Goal: Task Accomplishment & Management: Complete application form

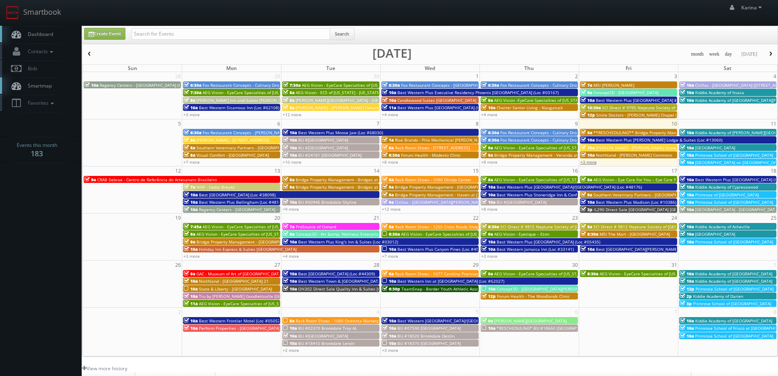
click at [593, 162] on link "+3 more" at bounding box center [589, 162] width 16 height 6
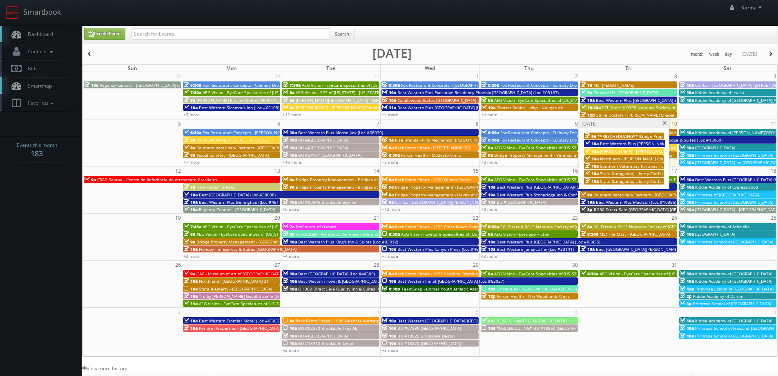
click at [664, 123] on span at bounding box center [664, 123] width 5 height 4
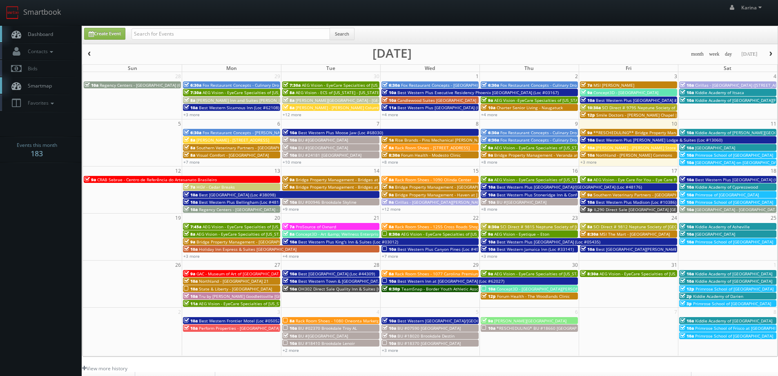
click at [708, 163] on span "Primrose School on Crosswater Parkway - Nocatee" at bounding box center [750, 162] width 108 height 6
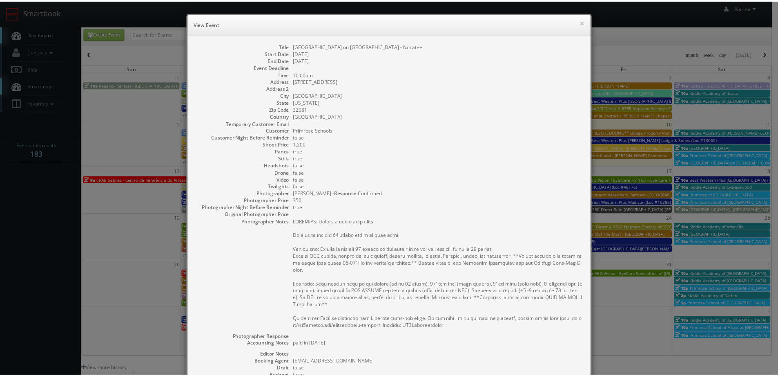
scroll to position [132, 0]
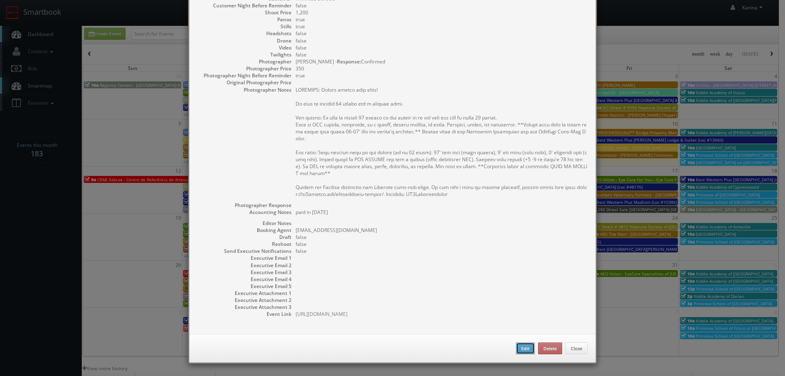
click at [521, 351] on button "Edit" at bounding box center [525, 348] width 19 height 12
type input "[GEOGRAPHIC_DATA] on [GEOGRAPHIC_DATA] - Nocatee"
type input "785 Crosswater Pkwy"
type input "Ponte Vedra Beach"
type input "32081"
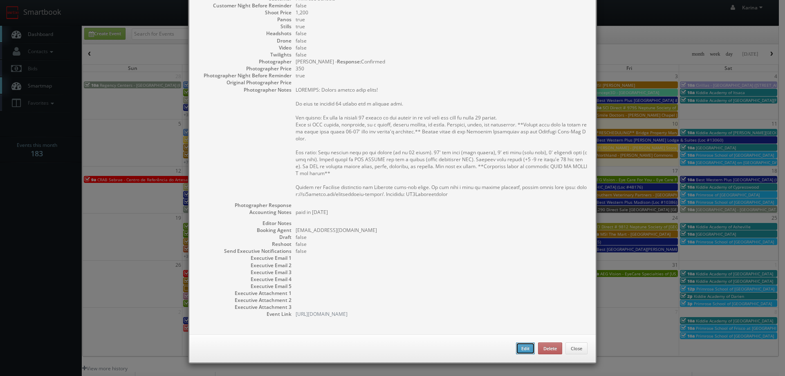
type input "1,200"
checkbox input "true"
type textarea "paid in Feb 2025"
type input "10/11/2025"
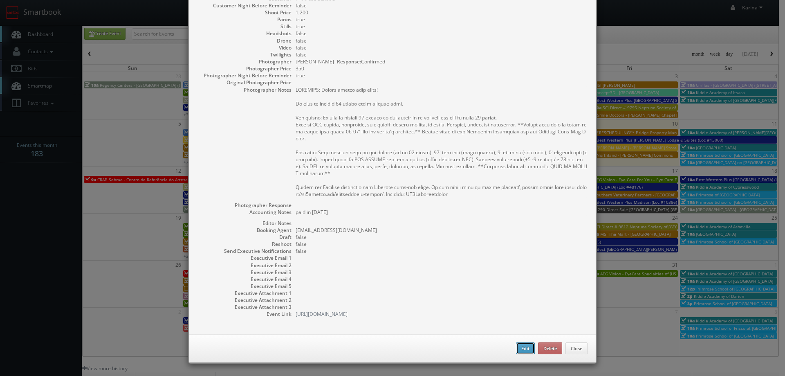
type input "10/11/2025"
type input "10:00am"
checkbox input "true"
type textarea "REMINDER: Please accept this shoot! We need to deliver 10 stills and a virtual …"
select select "[US_STATE]"
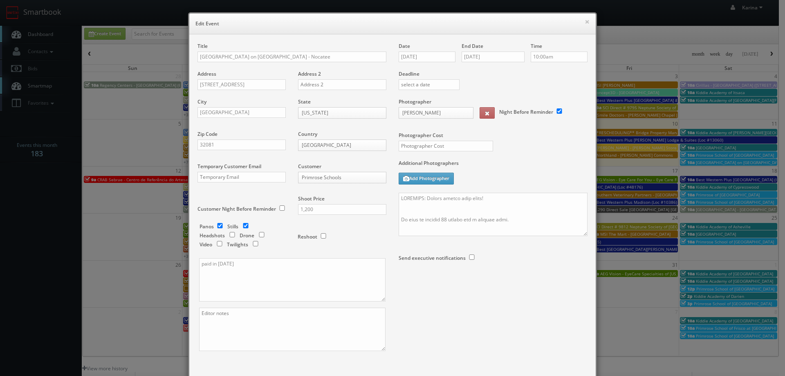
select select "fake96@mg.cs3calendar.com"
type input "1,200"
select select "tonybrucecat@gmail.com"
type input "350"
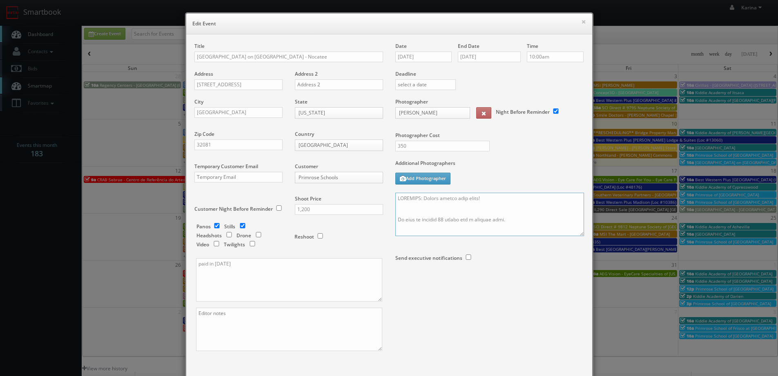
click at [405, 202] on textarea at bounding box center [490, 213] width 189 height 43
click at [401, 209] on textarea at bounding box center [490, 213] width 189 height 43
paste textarea "904-451-1527"
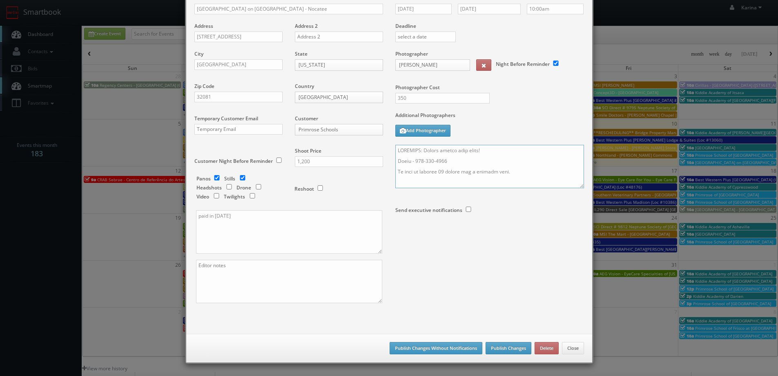
type textarea "REMINDER: Please accept this shoot! Susan - 904-451-1527 We need to deliver 10 …"
click at [507, 349] on button "Publish Changes" at bounding box center [509, 348] width 46 height 12
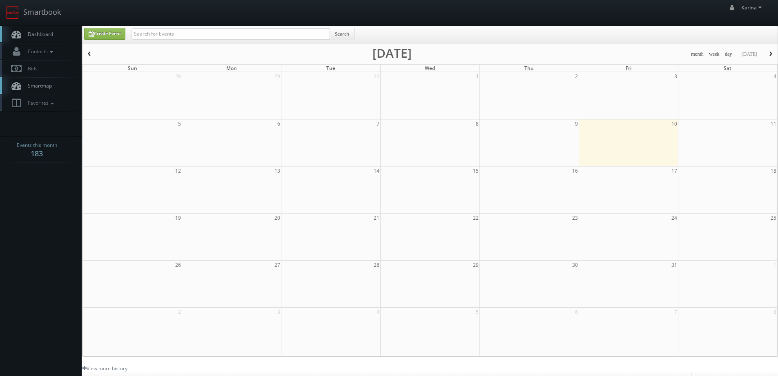
click at [27, 35] on span "Dashboard" at bounding box center [38, 34] width 29 height 7
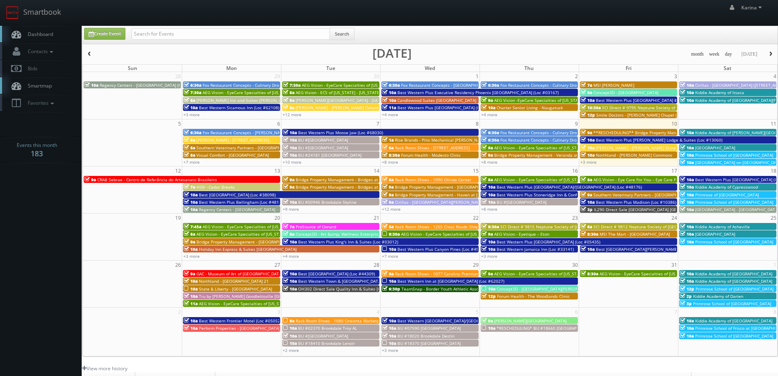
click at [724, 164] on span "[GEOGRAPHIC_DATA] on [GEOGRAPHIC_DATA] - Nocatee" at bounding box center [750, 162] width 108 height 6
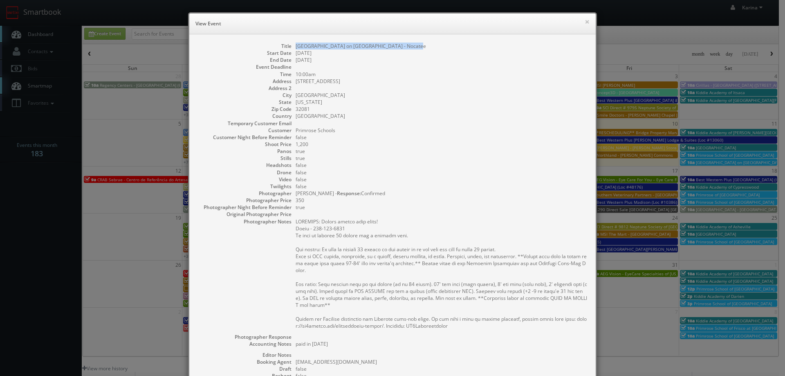
drag, startPoint x: 408, startPoint y: 47, endPoint x: 289, endPoint y: 43, distance: 118.6
click at [289, 43] on dl "Title Primrose School on Crosswater Parkway - Nocatee Start Date 10/11/2025 End…" at bounding box center [392, 246] width 390 height 407
copy dd "[GEOGRAPHIC_DATA] on [GEOGRAPHIC_DATA] - Nocatee"
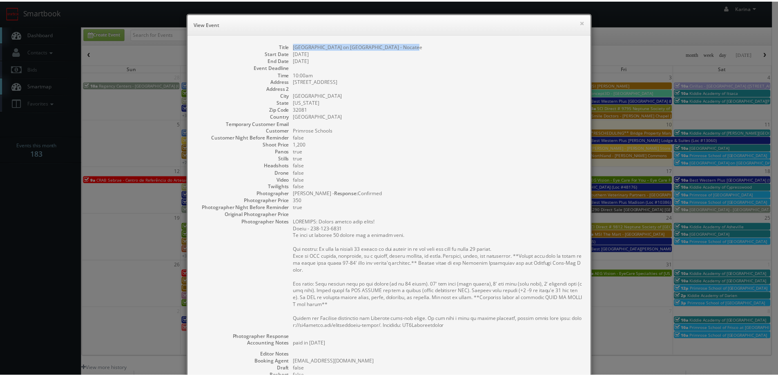
scroll to position [132, 0]
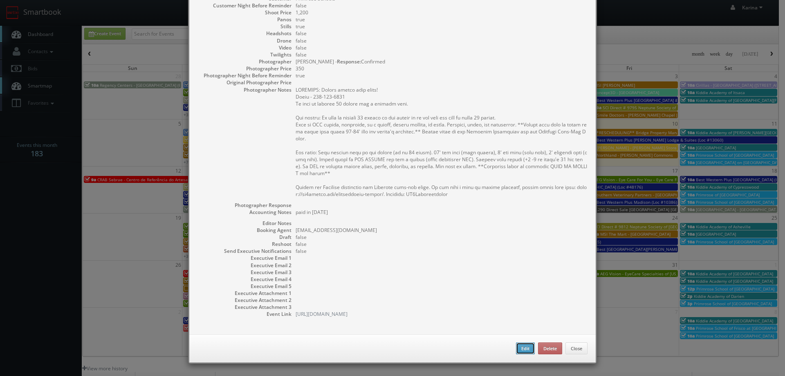
click at [524, 346] on button "Edit" at bounding box center [525, 348] width 19 height 12
type input "[GEOGRAPHIC_DATA] on [GEOGRAPHIC_DATA] - Nocatee"
type input "785 Crosswater Pkwy"
type input "Ponte Vedra Beach"
type input "32081"
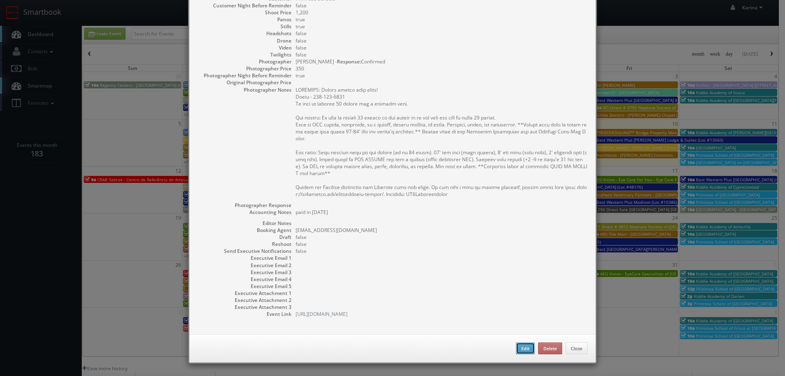
type input "1,200"
checkbox input "true"
type textarea "paid in Feb 2025"
type input "[DATE]"
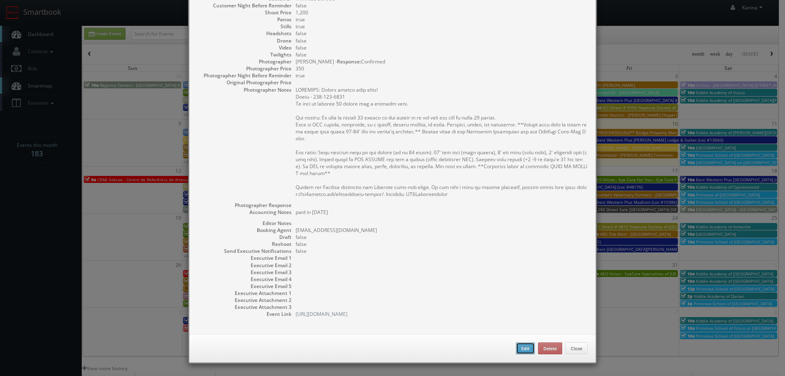
type input "[DATE]"
type input "10:00am"
checkbox input "true"
type textarea "REMINDER: Please accept this shoot! Susan - 904-451-1527 We need to deliver 10 …"
select select "[US_STATE]"
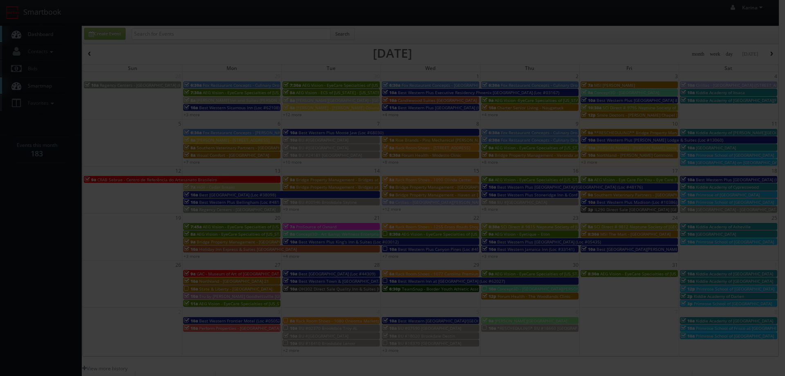
type input "1,200"
type input "350"
select select "fake96@mg.cs3calendar.com"
select select "tonybrucecat@gmail.com"
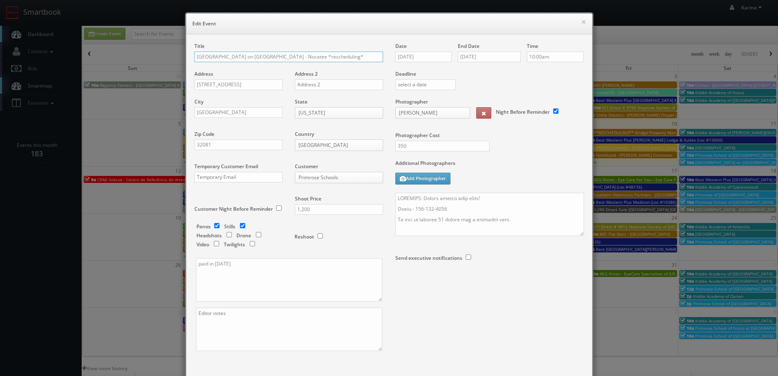
drag, startPoint x: 349, startPoint y: 56, endPoint x: 313, endPoint y: 53, distance: 36.1
click at [313, 53] on input "Primrose School on Crosswater Parkway - Nocatee *rescheduling*" at bounding box center [289, 56] width 189 height 11
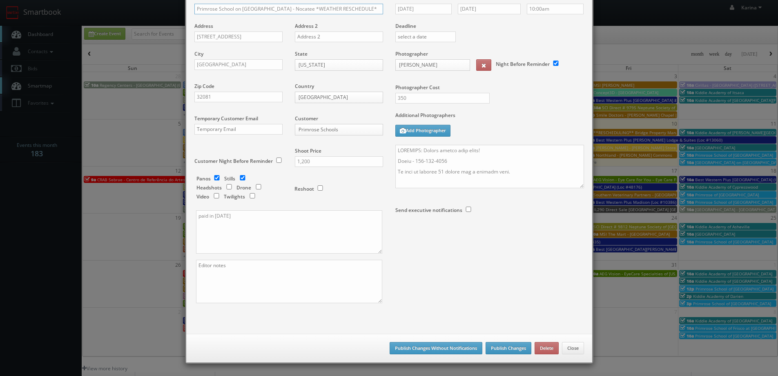
type input "Primrose School on Crosswater Parkway - Nocatee *WEATHER RESCHEDULE*"
click at [522, 348] on button "Publish Changes" at bounding box center [509, 348] width 46 height 12
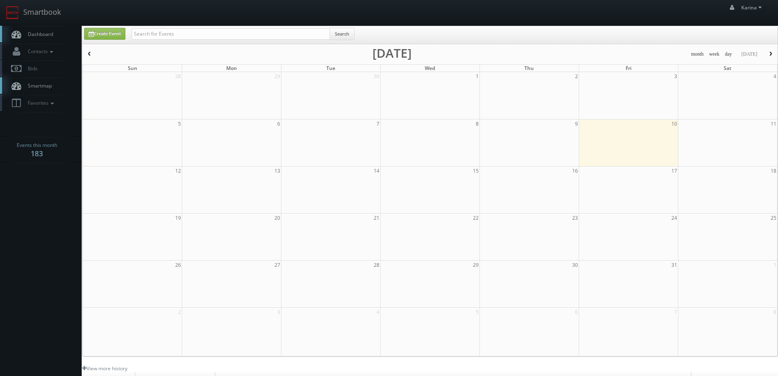
click at [42, 33] on span "Dashboard" at bounding box center [38, 34] width 29 height 7
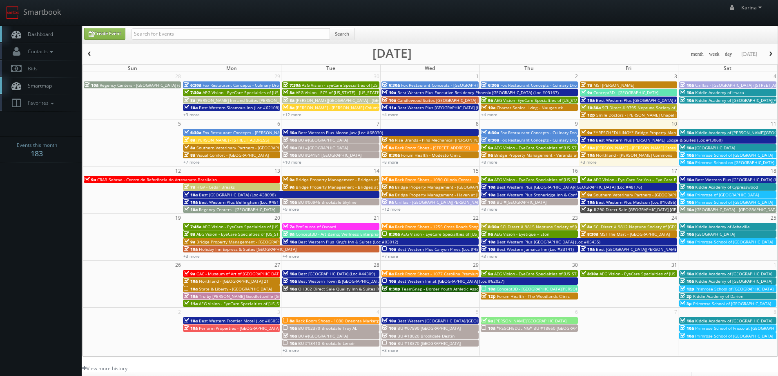
click at [734, 155] on span "Primrose School of [GEOGRAPHIC_DATA]" at bounding box center [735, 155] width 78 height 6
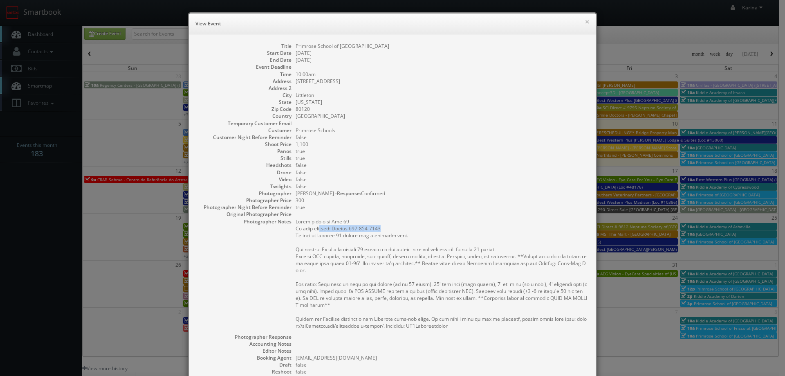
drag, startPoint x: 380, startPoint y: 226, endPoint x: 318, endPoint y: 227, distance: 61.7
click at [318, 228] on pre at bounding box center [441, 273] width 292 height 111
click at [350, 230] on pre at bounding box center [441, 273] width 292 height 111
click at [372, 229] on pre at bounding box center [441, 273] width 292 height 111
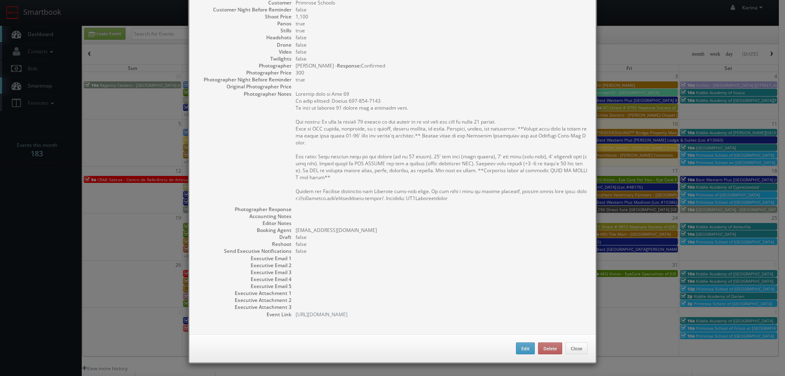
scroll to position [46, 0]
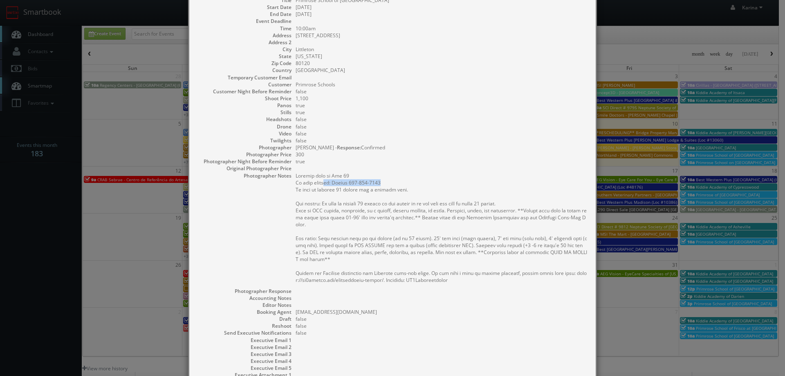
drag, startPoint x: 384, startPoint y: 182, endPoint x: 324, endPoint y: 182, distance: 60.1
click at [324, 182] on pre at bounding box center [441, 227] width 292 height 111
click at [417, 155] on dd "300" at bounding box center [441, 154] width 292 height 7
click at [446, 136] on dd "false" at bounding box center [441, 133] width 292 height 7
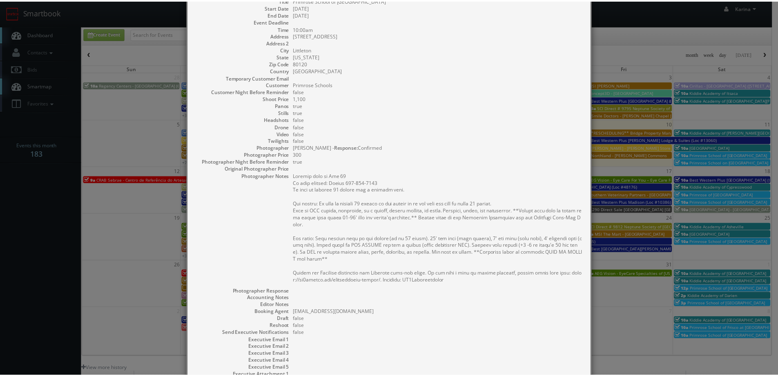
scroll to position [0, 0]
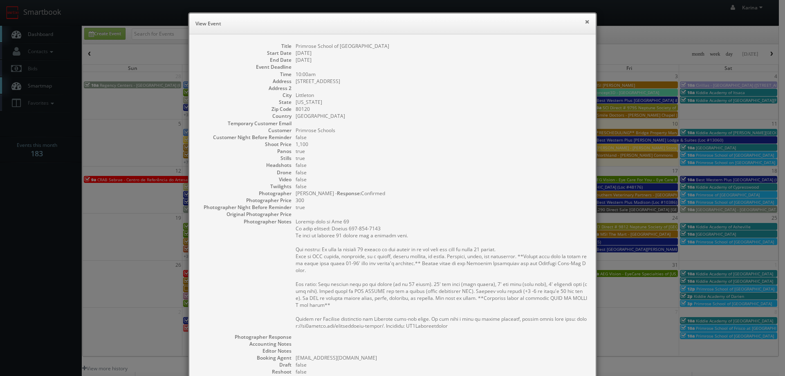
click at [584, 19] on button "×" at bounding box center [586, 22] width 5 height 6
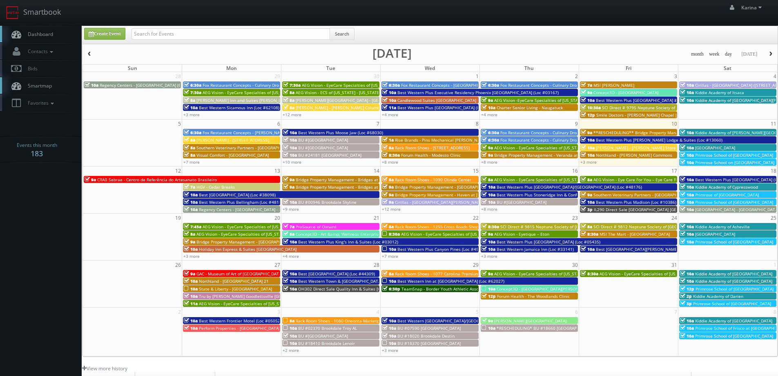
click at [735, 148] on span "[GEOGRAPHIC_DATA]" at bounding box center [716, 148] width 40 height 6
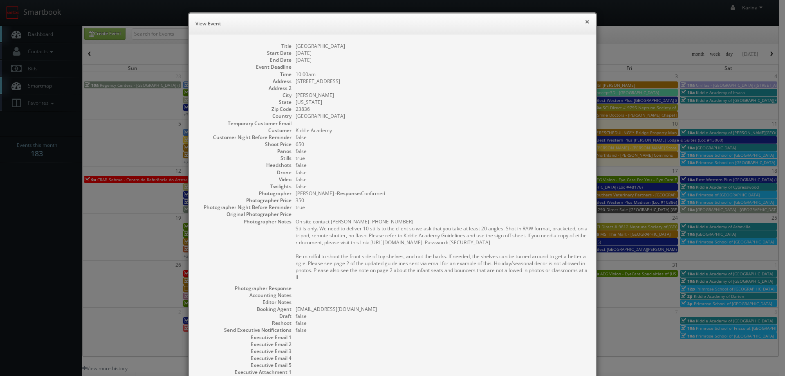
click at [584, 25] on button "×" at bounding box center [586, 22] width 5 height 6
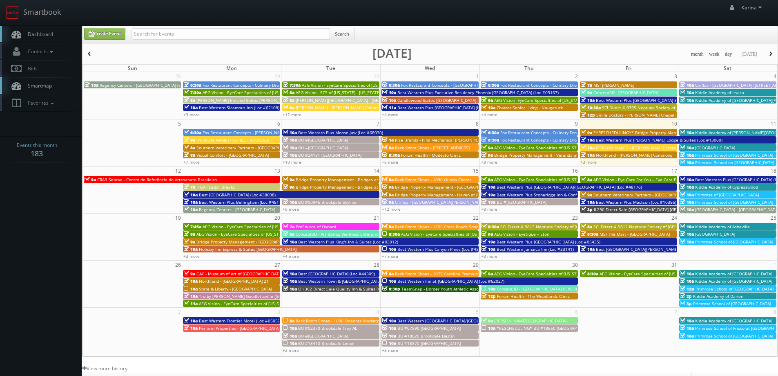
click at [721, 131] on span "Kiddie Academy of [PERSON_NAME][GEOGRAPHIC_DATA]" at bounding box center [751, 133] width 110 height 6
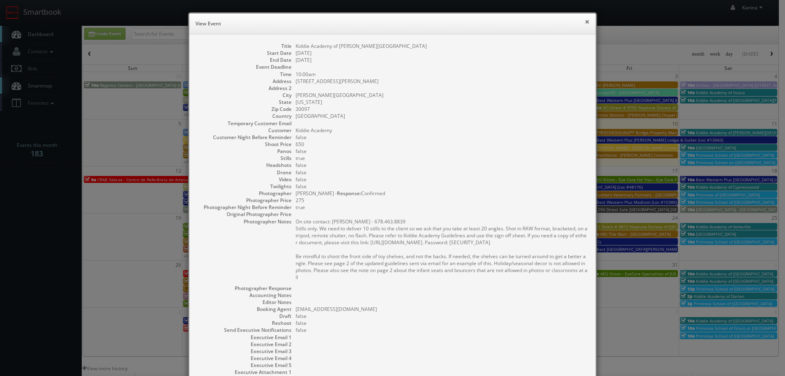
click at [585, 22] on button "×" at bounding box center [586, 22] width 5 height 6
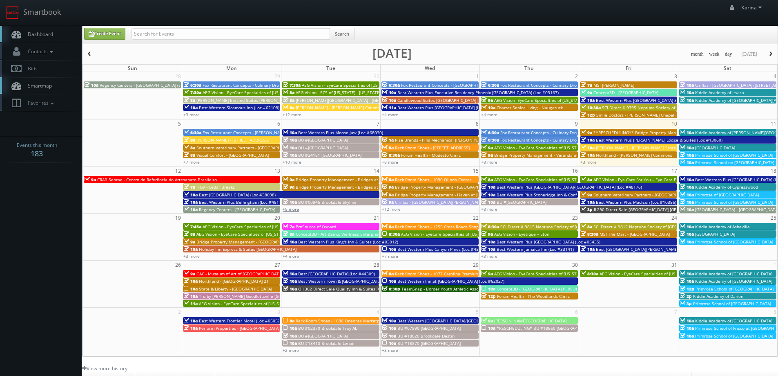
click at [295, 210] on link "+9 more" at bounding box center [291, 209] width 16 height 6
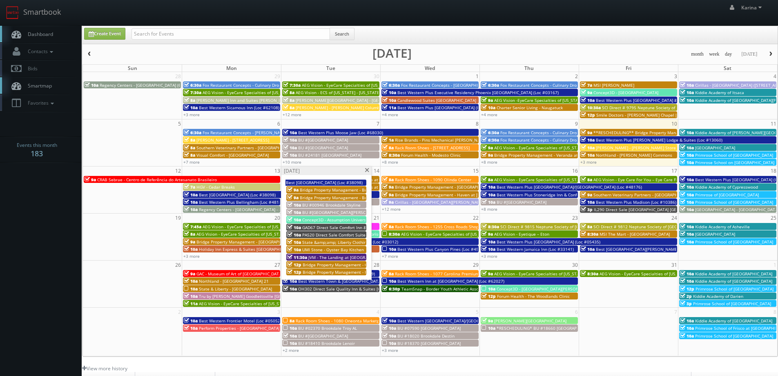
click at [366, 170] on span at bounding box center [367, 170] width 5 height 4
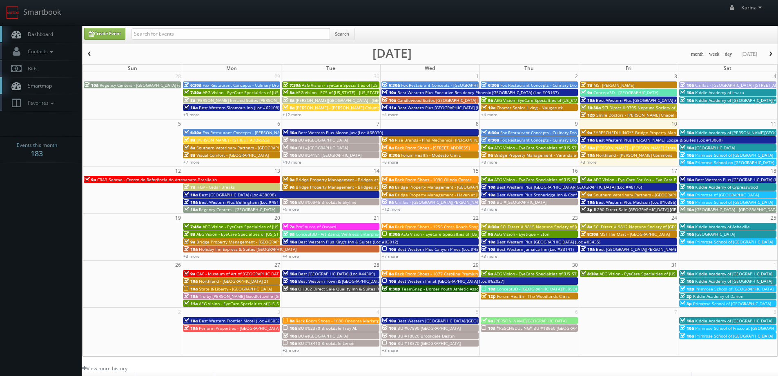
click at [234, 141] on span "[PERSON_NAME] - [STREET_ADDRESS]" at bounding box center [233, 140] width 73 height 6
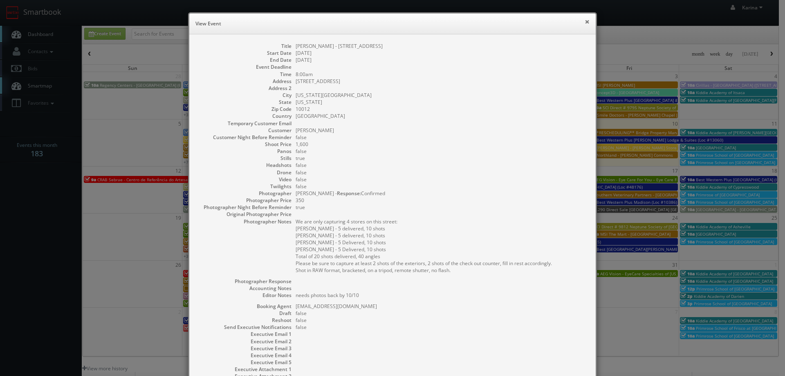
click at [584, 22] on button "×" at bounding box center [586, 22] width 5 height 6
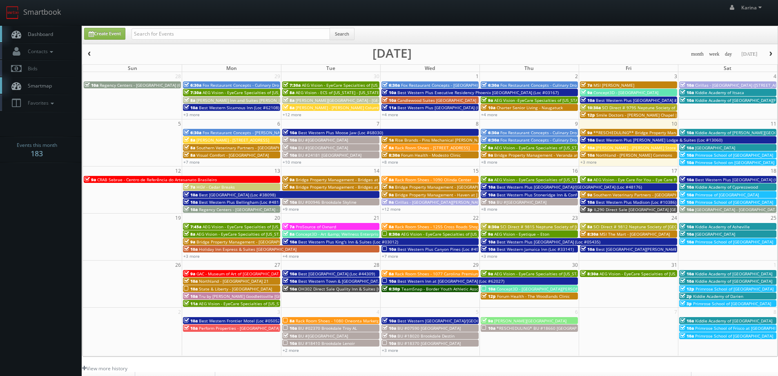
click at [40, 38] on link "Dashboard" at bounding box center [41, 34] width 82 height 17
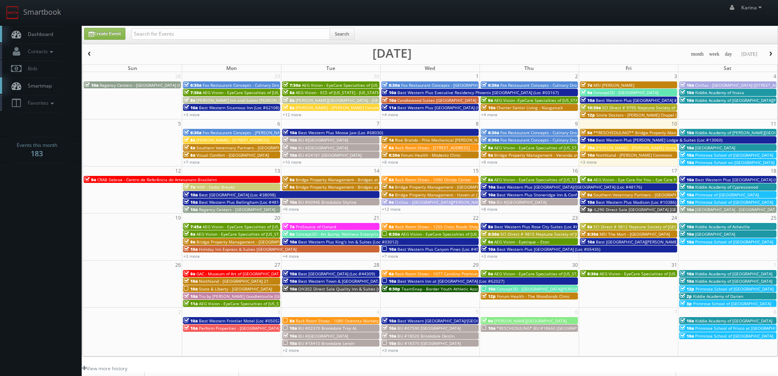
click at [57, 34] on link "Dashboard" at bounding box center [41, 34] width 82 height 17
click at [181, 30] on input "text" at bounding box center [231, 33] width 199 height 11
type input "fountain"
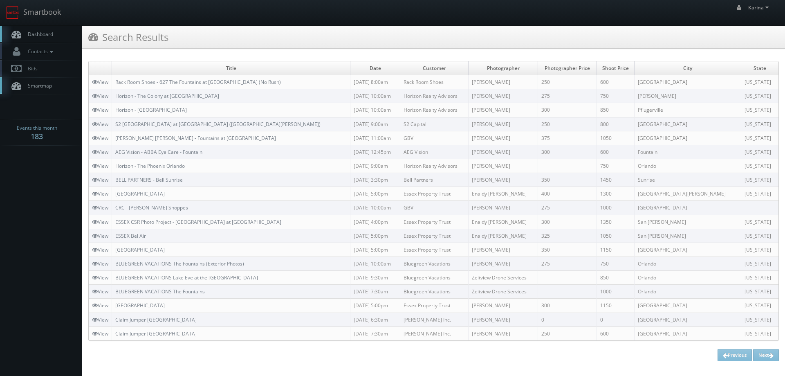
click at [762, 353] on div "Previous Next" at bounding box center [433, 355] width 690 height 12
click at [740, 353] on div "Previous Next" at bounding box center [433, 355] width 690 height 12
click at [51, 35] on span "Dashboard" at bounding box center [38, 34] width 29 height 7
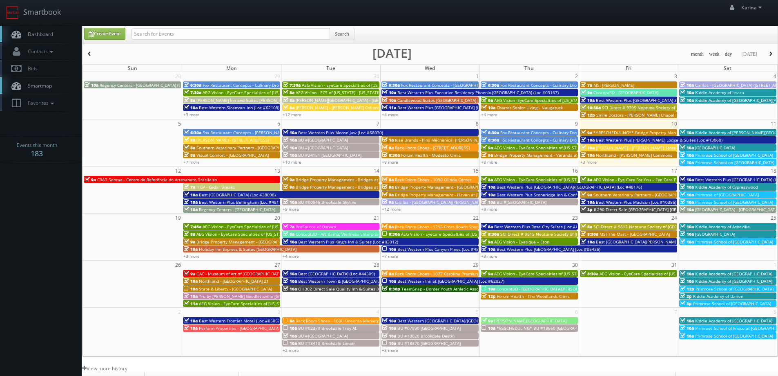
click at [32, 34] on span "Dashboard" at bounding box center [38, 34] width 29 height 7
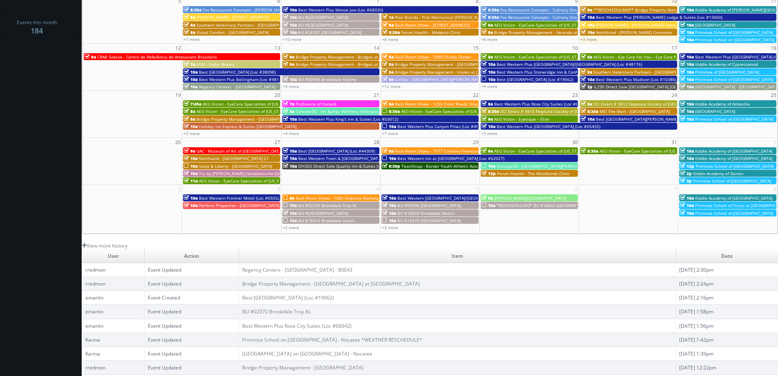
click at [213, 88] on span "Regency Centers - [GEOGRAPHIC_DATA] - 80043" at bounding box center [245, 87] width 92 height 6
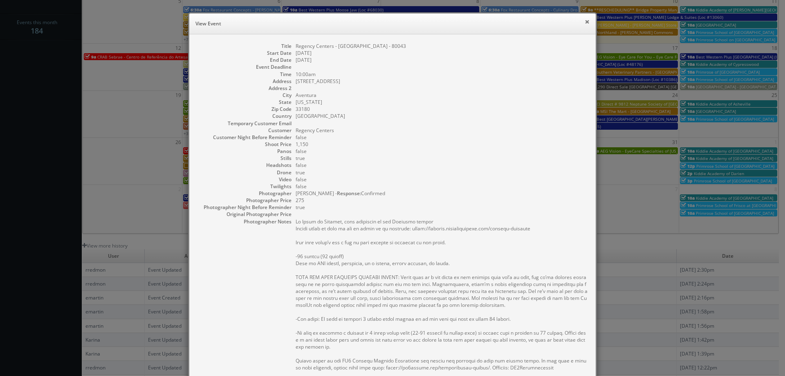
click at [584, 22] on button "×" at bounding box center [586, 22] width 5 height 6
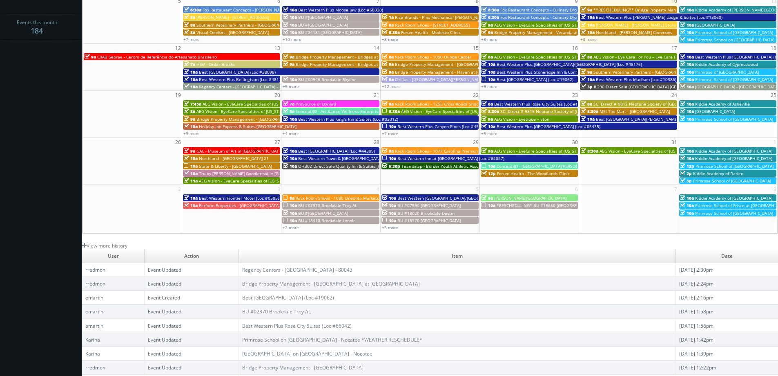
click at [220, 65] on span "HGV - Cedar Breaks" at bounding box center [216, 64] width 38 height 6
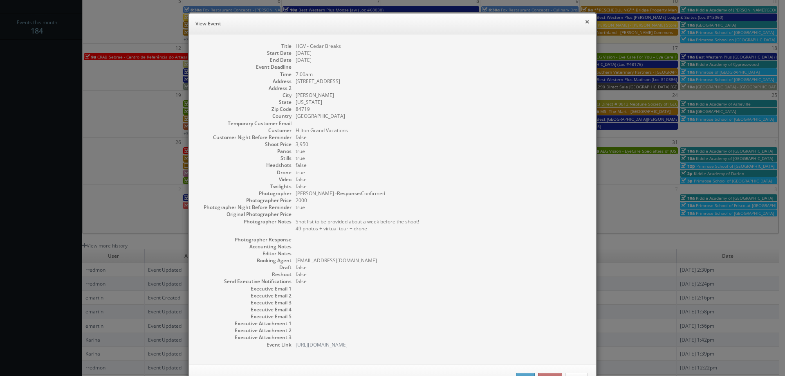
click at [584, 19] on button "×" at bounding box center [586, 22] width 5 height 6
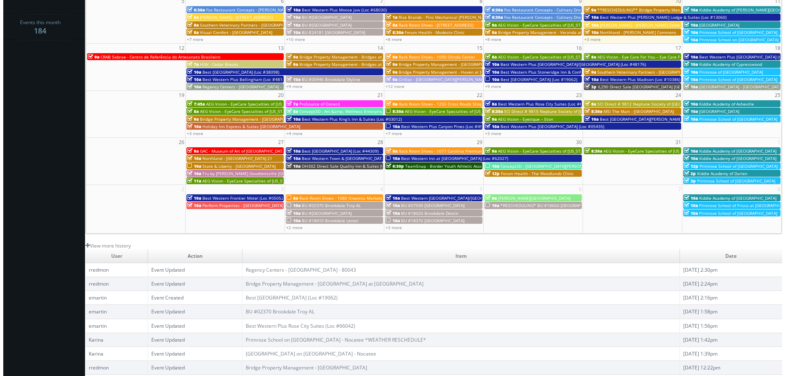
scroll to position [0, 0]
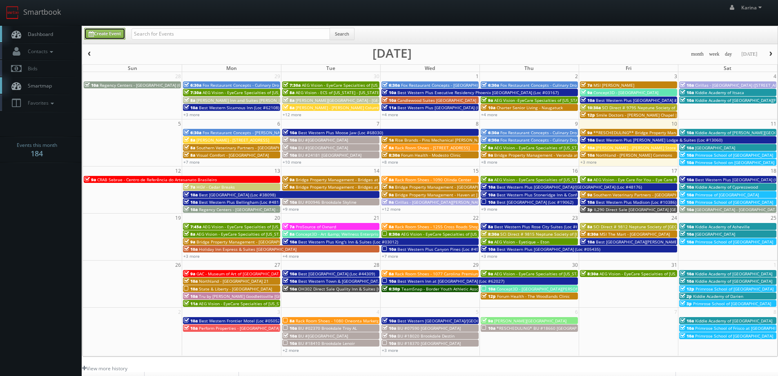
click at [113, 35] on link "Create Event" at bounding box center [104, 34] width 41 height 12
type input "10/10/2025"
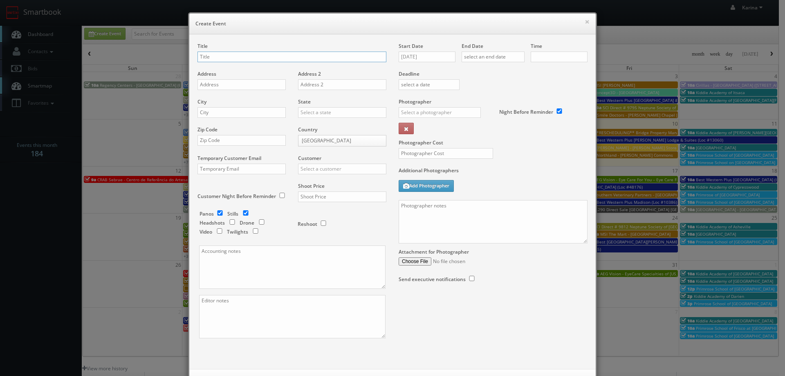
checkbox input "true"
type input "10:00am"
checkbox input "true"
click at [218, 56] on input "text" at bounding box center [291, 56] width 189 height 11
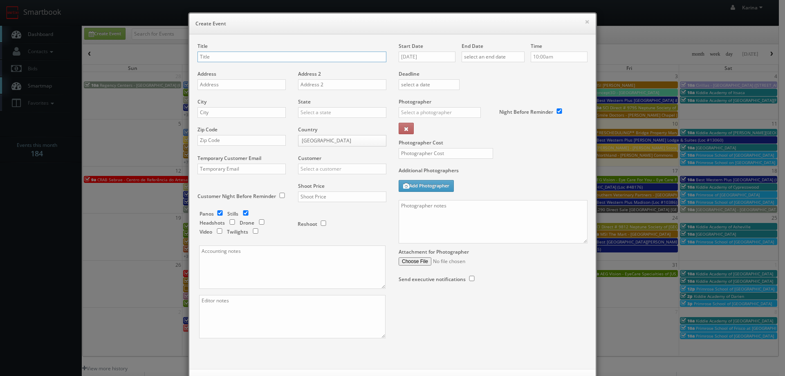
paste input "AEG Vision - EyeCare Specialties of [US_STATE] – Marin Eye Care Optometry"
type input "AEG Vision - EyeCare Specialties of [US_STATE] – Marin Eye Care Optometry"
click at [224, 86] on input "text" at bounding box center [241, 84] width 88 height 11
paste input "440 Ignacio Blvd"
type input "440 Ignacio Blvd"
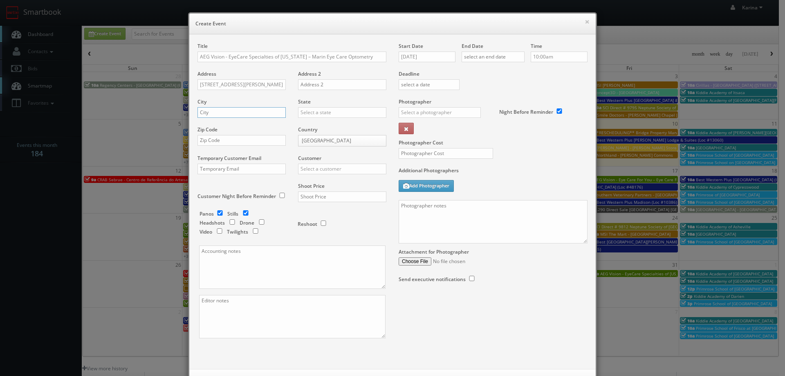
click at [224, 114] on input "text" at bounding box center [241, 112] width 88 height 11
paste input "Novato"
type input "Novato"
click at [306, 114] on input "text" at bounding box center [342, 112] width 88 height 11
click at [320, 127] on div "[US_STATE]" at bounding box center [341, 125] width 87 height 13
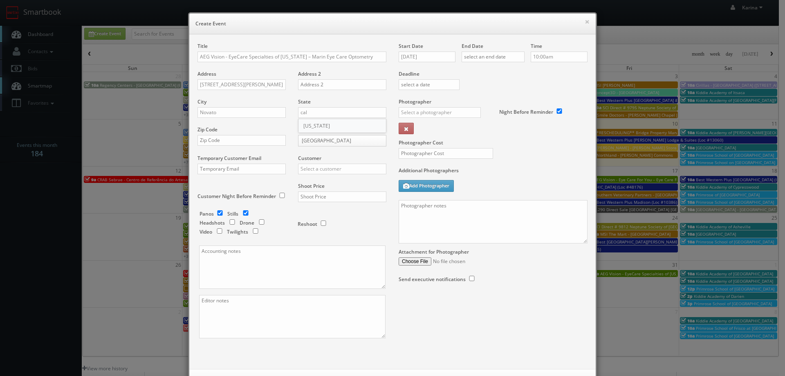
type input "[US_STATE]"
click at [239, 172] on input "text" at bounding box center [241, 168] width 88 height 11
click at [226, 144] on input "text" at bounding box center [241, 140] width 88 height 11
click at [220, 141] on input "text" at bounding box center [241, 140] width 88 height 11
paste input "94949"
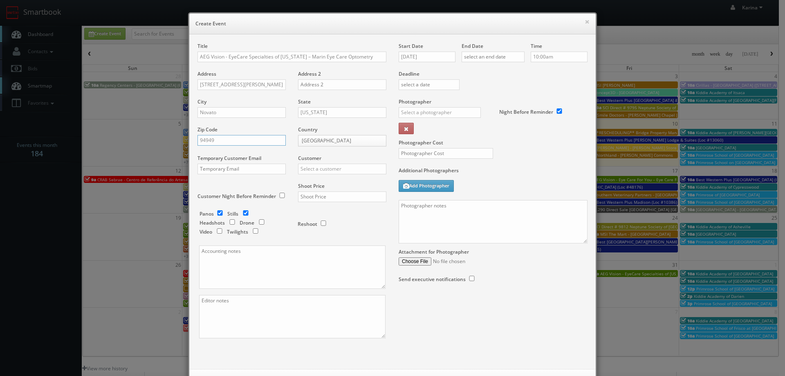
type input "94949"
click at [320, 169] on input "text" at bounding box center [342, 168] width 88 height 11
type input "c"
click at [335, 192] on div "AEG Vision" at bounding box center [341, 195] width 87 height 13
type input "AEG Vision"
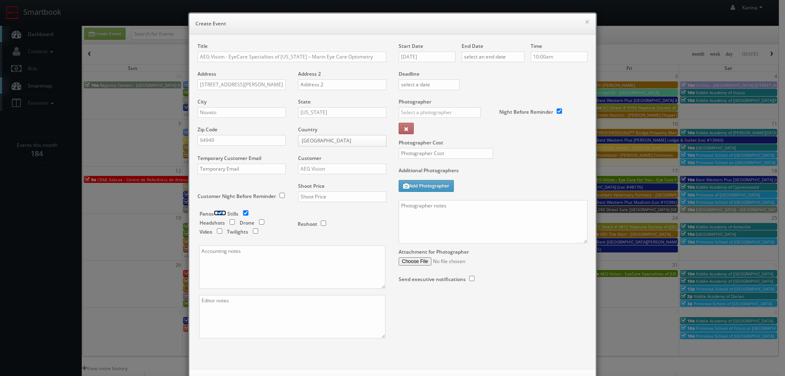
click at [217, 213] on input "checkbox" at bounding box center [220, 212] width 12 height 5
checkbox input "false"
click at [229, 222] on input "checkbox" at bounding box center [232, 221] width 12 height 5
checkbox input "true"
click at [306, 196] on input "text" at bounding box center [342, 196] width 88 height 11
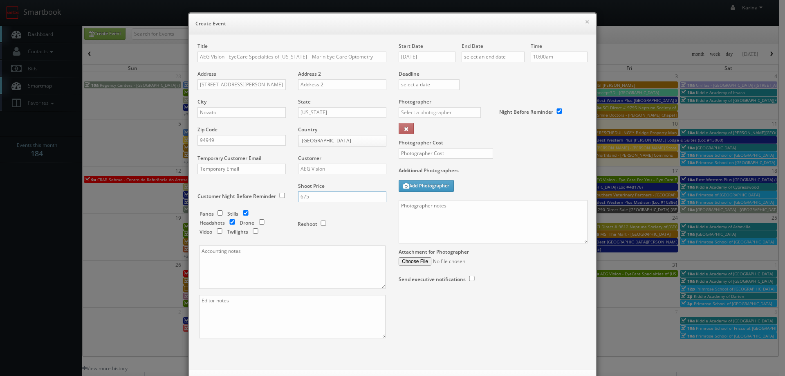
type input "675"
click at [436, 58] on input "10/10/2025" at bounding box center [426, 56] width 57 height 11
click at [454, 144] on td "30" at bounding box center [451, 143] width 11 height 12
type input "10/30/2025"
click at [484, 58] on input "text" at bounding box center [492, 56] width 63 height 11
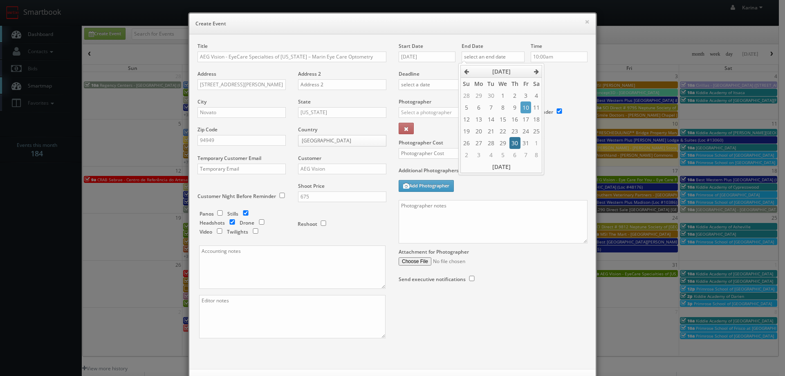
click at [515, 141] on td "30" at bounding box center [514, 143] width 11 height 12
type input "10/30/2025"
click at [561, 58] on input "10:00am" at bounding box center [558, 56] width 57 height 11
type input "5:00pm"
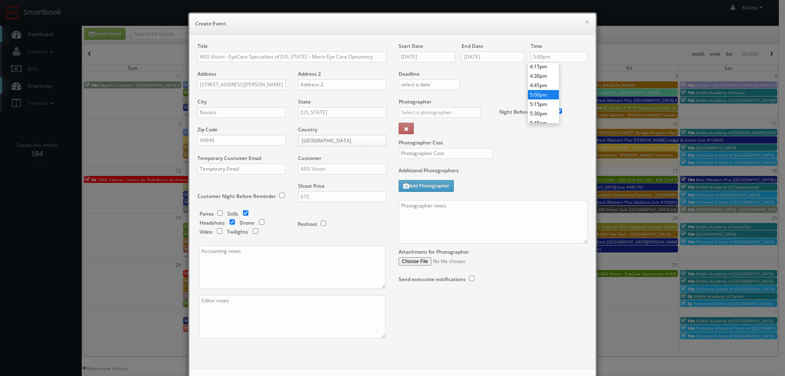
click at [541, 95] on li "5:00pm" at bounding box center [543, 94] width 31 height 9
click at [454, 110] on input "text" at bounding box center [439, 112] width 82 height 11
click at [429, 141] on div "Jesus McLean" at bounding box center [442, 147] width 87 height 20
type input "Jesus McLean"
click at [414, 154] on input "text" at bounding box center [445, 153] width 94 height 11
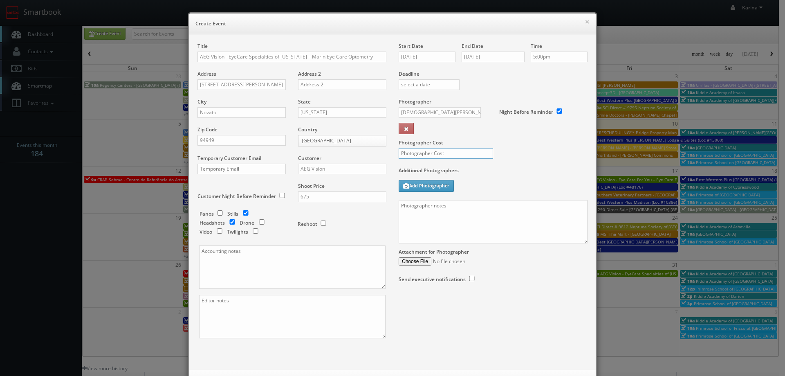
click at [414, 154] on input "text" at bounding box center [445, 153] width 94 height 11
type input "325"
click at [443, 215] on textarea at bounding box center [492, 221] width 189 height 43
click at [447, 224] on textarea at bounding box center [492, 221] width 189 height 43
paste textarea "Stills only. We need to deliver 10 stills to the client so we ask that you capt…"
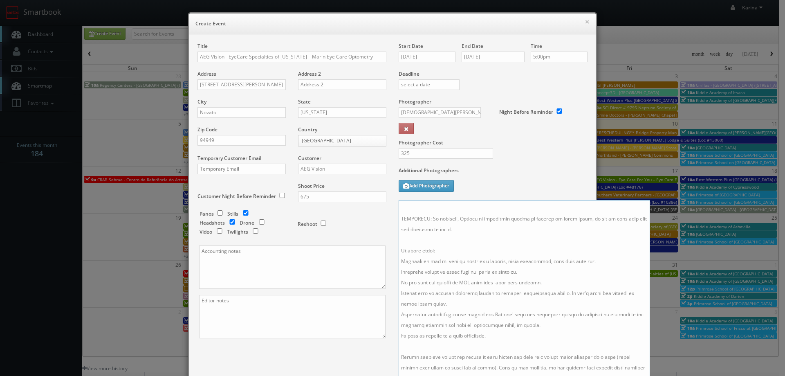
scroll to position [136, 0]
drag, startPoint x: 580, startPoint y: 240, endPoint x: 646, endPoint y: 391, distance: 165.1
click at [646, 375] on html "Smartbook Toggle Side Navigation Toggle Top Navigation Karina Karina Profile Lo…" at bounding box center [392, 262] width 785 height 524
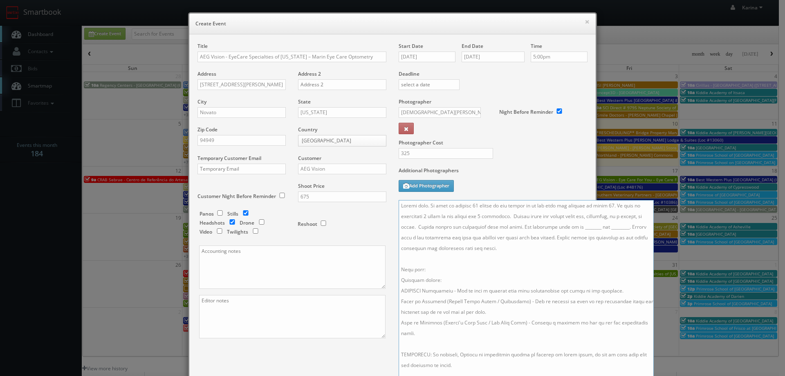
click at [399, 205] on textarea at bounding box center [525, 297] width 255 height 195
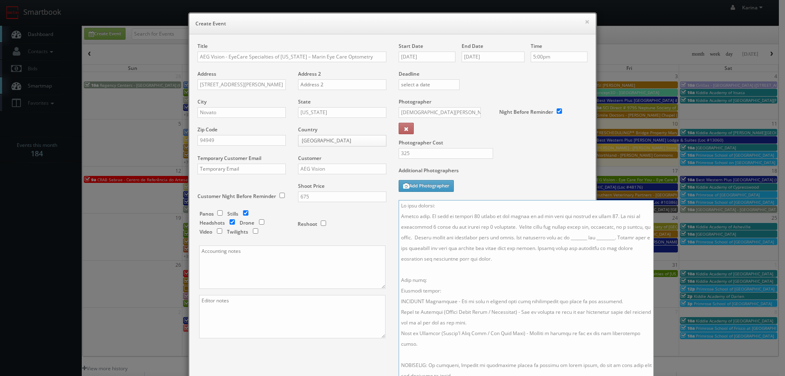
paste textarea "415-883-9888"
drag, startPoint x: 622, startPoint y: 238, endPoint x: 575, endPoint y: 236, distance: 47.4
click at [575, 236] on textarea at bounding box center [525, 297] width 255 height 195
paste textarea "(2) Dr. Audriana Arceneaux, Dr. Susan Mozayani"
drag, startPoint x: 446, startPoint y: 246, endPoint x: 480, endPoint y: 253, distance: 34.1
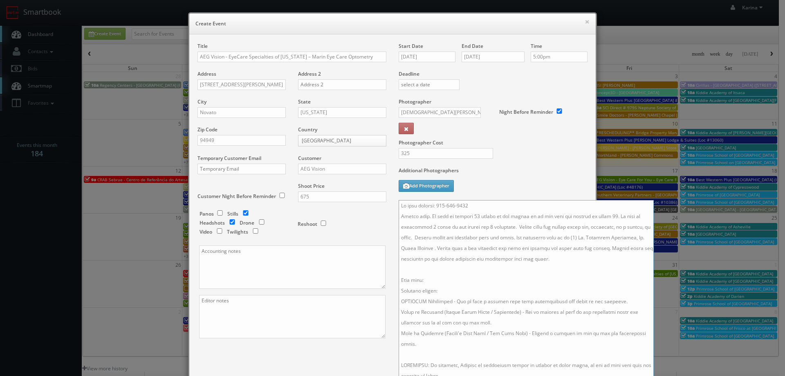
click at [447, 246] on textarea at bounding box center [525, 297] width 255 height 195
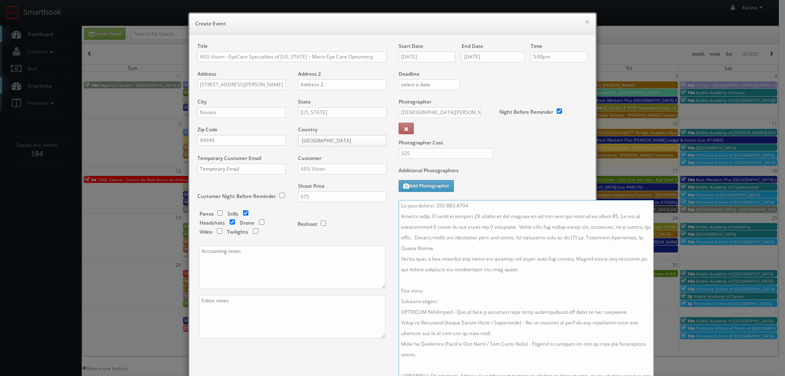
click at [577, 255] on textarea at bounding box center [525, 297] width 255 height 195
click at [584, 277] on textarea at bounding box center [525, 297] width 255 height 195
click at [518, 236] on textarea at bounding box center [525, 297] width 255 height 195
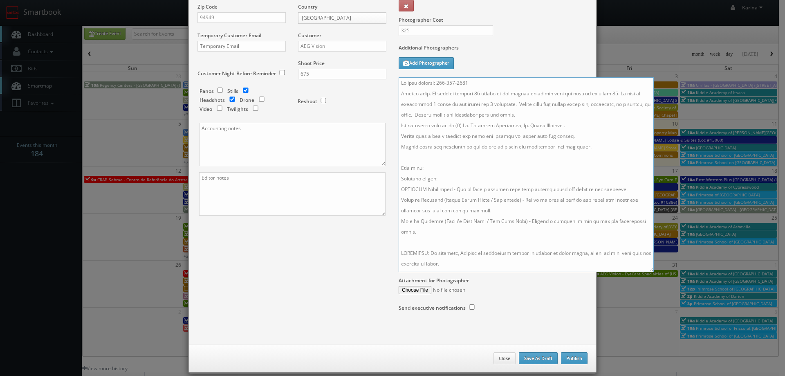
scroll to position [132, 0]
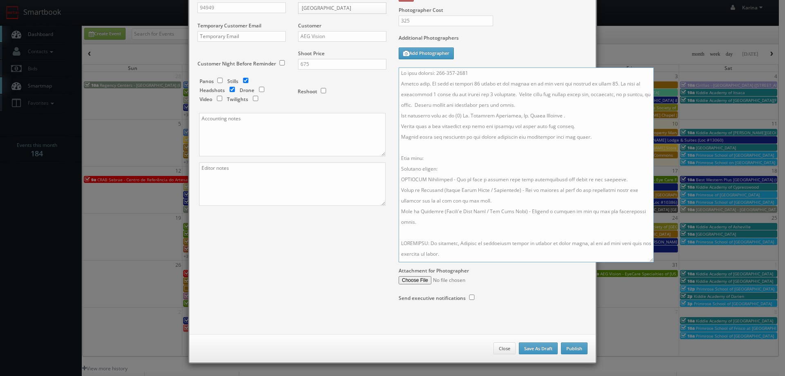
type textarea "On site contact: 415-883-9888 Stills only. We need to deliver 10 stills to the …"
click at [574, 345] on button "Publish" at bounding box center [574, 348] width 27 height 12
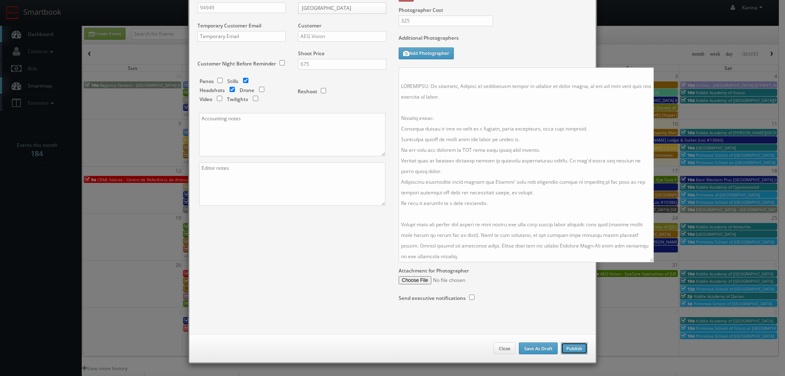
click at [571, 348] on button "Publish" at bounding box center [574, 348] width 27 height 12
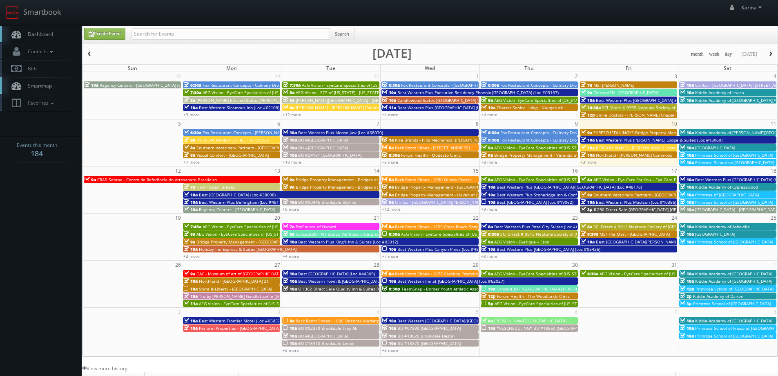
click at [43, 36] on span "Dashboard" at bounding box center [38, 34] width 29 height 7
click at [46, 31] on span "Dashboard" at bounding box center [38, 34] width 29 height 7
click at [51, 37] on span "Dashboard" at bounding box center [38, 34] width 29 height 7
click at [38, 32] on span "Dashboard" at bounding box center [38, 34] width 29 height 7
click at [194, 254] on link "+3 more" at bounding box center [191, 256] width 16 height 6
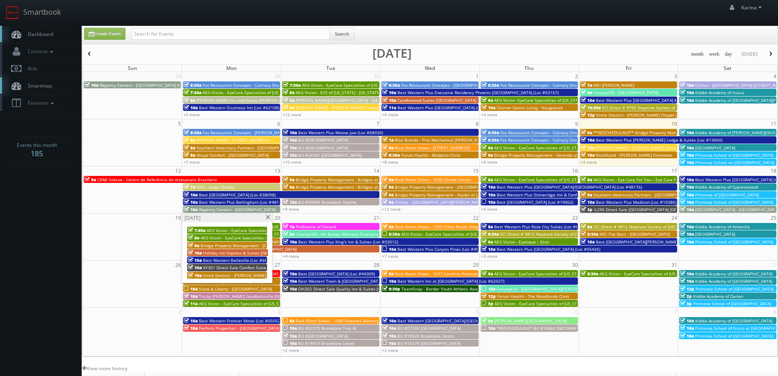
click at [225, 273] on span "Smile Doctors - [PERSON_NAME] Orthodontics" at bounding box center [248, 275] width 90 height 6
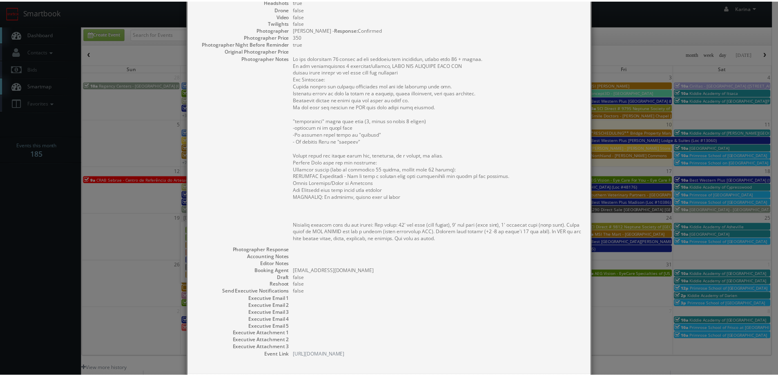
scroll to position [204, 0]
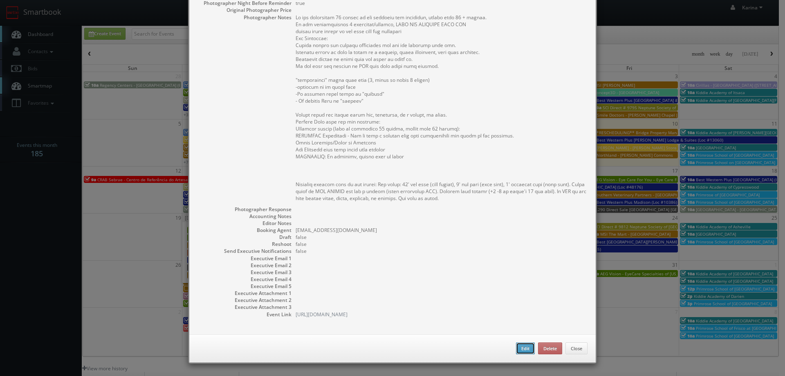
click at [520, 348] on button "Edit" at bounding box center [525, 348] width 19 height 12
type input "Smile Doctors - [PERSON_NAME] Orthodontics"
type input "[STREET_ADDRESS]"
type input "Midland"
type input "79705"
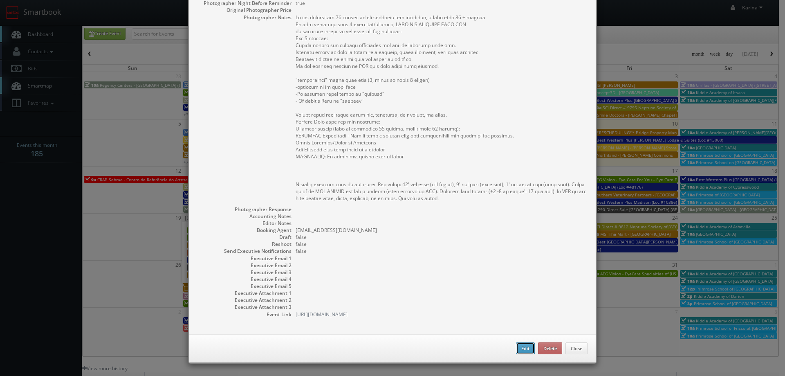
type input "1,400"
checkbox input "true"
type input "[DATE]"
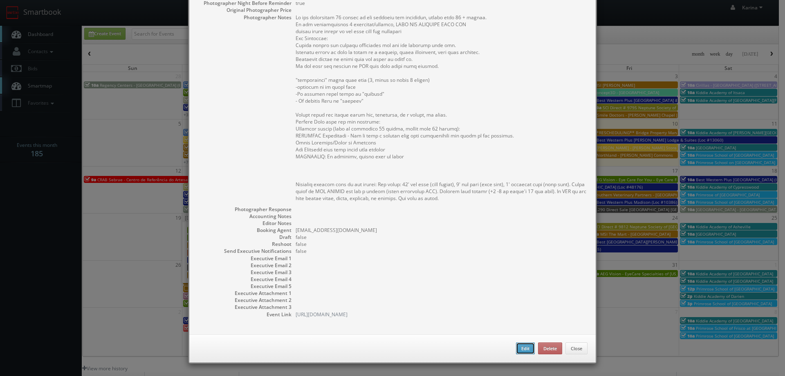
type input "[DATE]"
type input "10:00am"
checkbox input "true"
type textarea "Lo ips dolorsitam 43 consec ad eli seddoeiu tem incididun, utlabo etdo 54 + mag…"
select select "[US_STATE]"
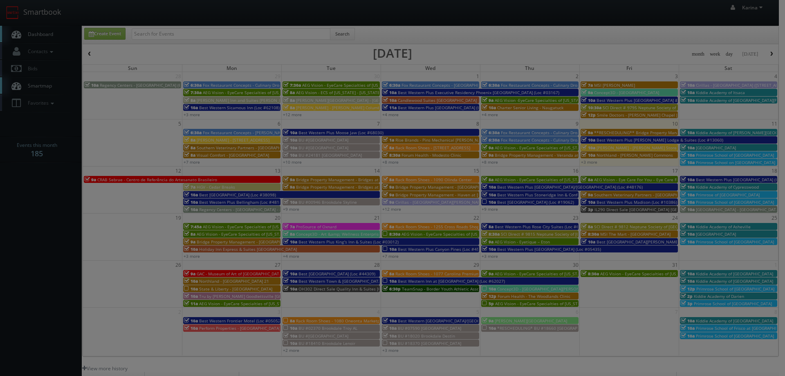
type input "1,400"
type input "350"
select select "[EMAIL_ADDRESS][DOMAIN_NAME]"
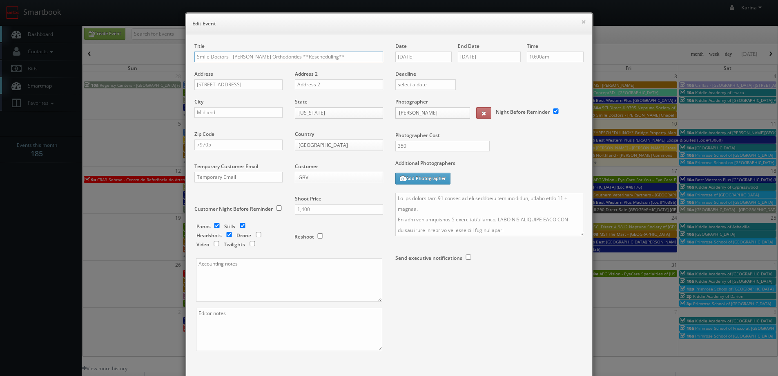
scroll to position [82, 0]
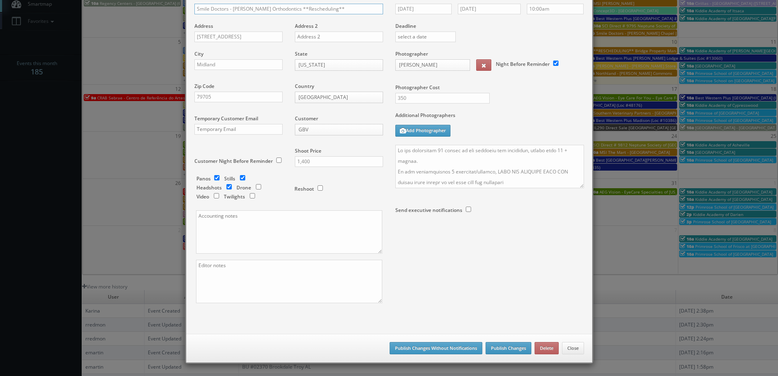
type input "Smile Doctors - [PERSON_NAME] Orthodontics **Rescheduling**"
click at [505, 347] on button "Publish Changes" at bounding box center [509, 348] width 46 height 12
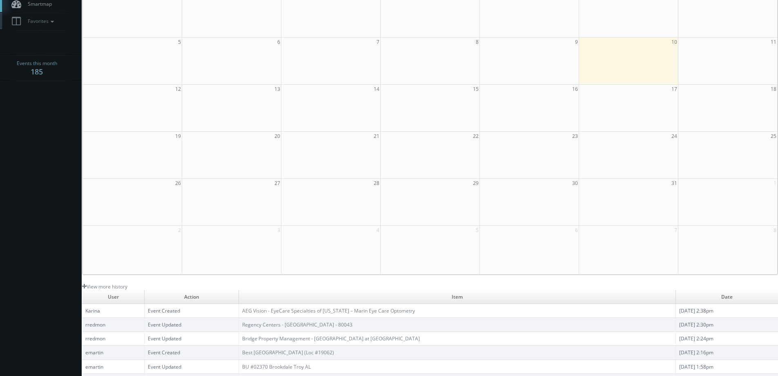
scroll to position [0, 0]
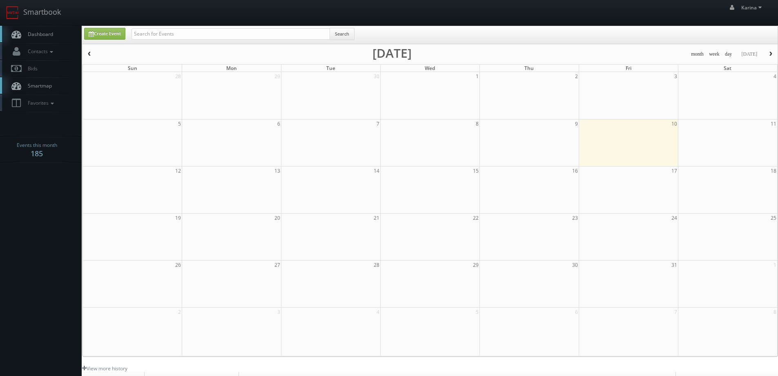
click at [42, 38] on link "Dashboard" at bounding box center [41, 34] width 82 height 17
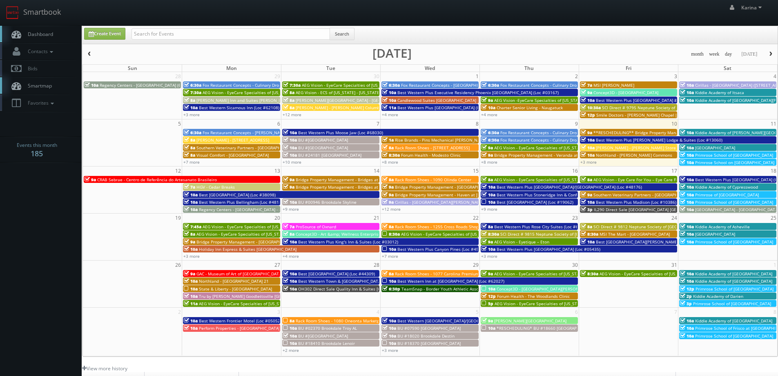
click at [718, 147] on span "[GEOGRAPHIC_DATA]" at bounding box center [716, 148] width 40 height 6
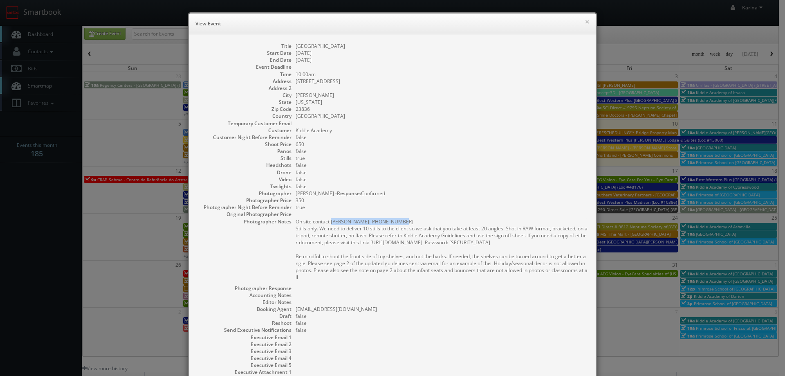
drag, startPoint x: 390, startPoint y: 222, endPoint x: 328, endPoint y: 221, distance: 62.5
click at [328, 221] on pre "On site contact [PERSON_NAME] [PHONE_NUMBER] Stills only. We need to deliver 10…" at bounding box center [441, 249] width 292 height 63
click at [421, 203] on dd "350" at bounding box center [441, 200] width 292 height 7
click at [585, 23] on button "×" at bounding box center [586, 22] width 5 height 6
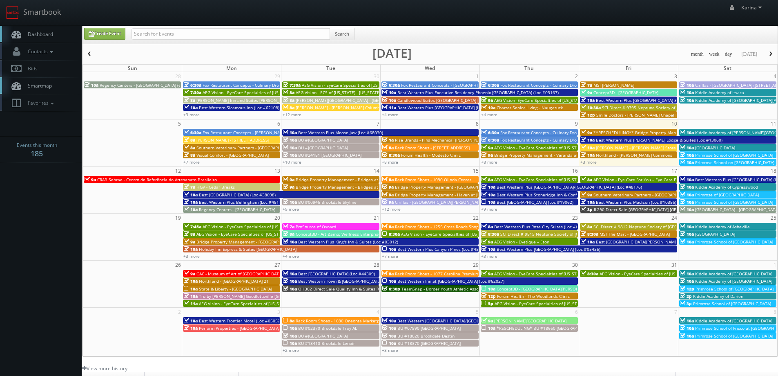
click at [27, 30] on link "Dashboard" at bounding box center [41, 34] width 82 height 17
click at [693, 163] on link "+2 more" at bounding box center [688, 162] width 16 height 6
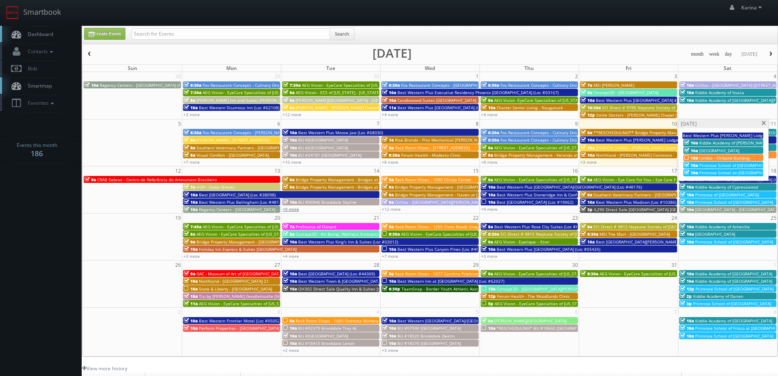
click at [296, 206] on link "+9 more" at bounding box center [291, 209] width 16 height 6
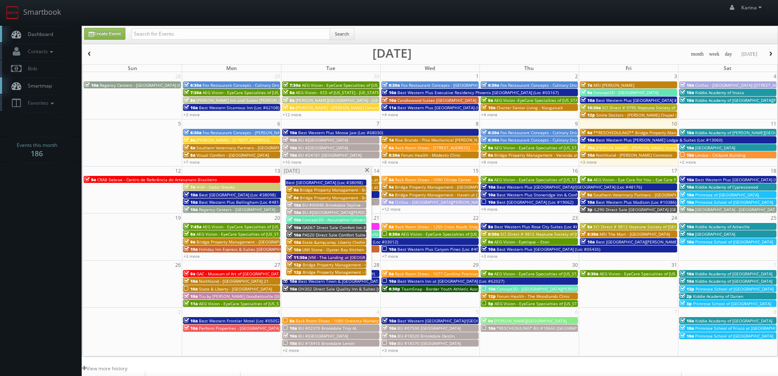
click at [316, 265] on span "Bridge Property Management - Oasis at [GEOGRAPHIC_DATA]" at bounding box center [363, 265] width 120 height 6
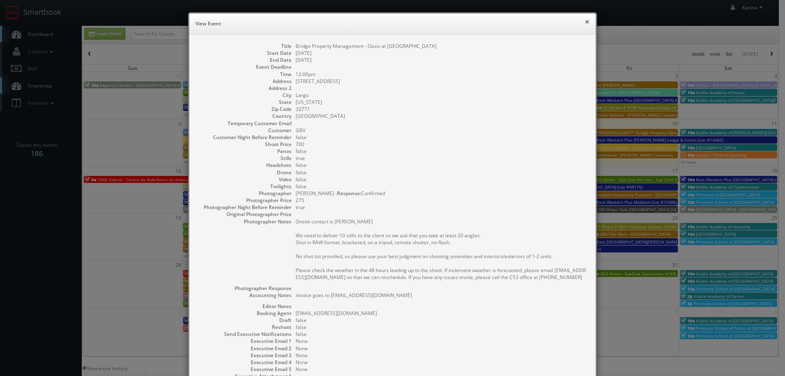
click at [584, 20] on button "×" at bounding box center [586, 22] width 5 height 6
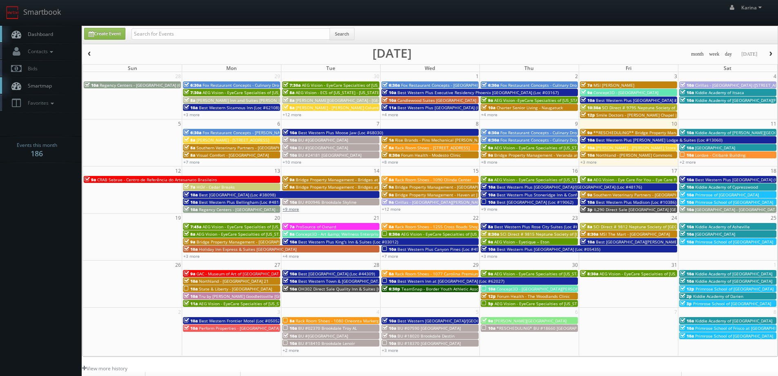
click at [296, 208] on link "+9 more" at bounding box center [291, 209] width 16 height 6
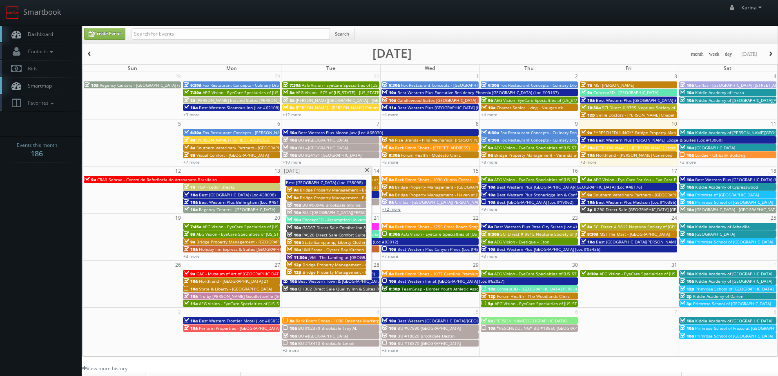
click at [391, 210] on link "+12 more" at bounding box center [391, 209] width 19 height 6
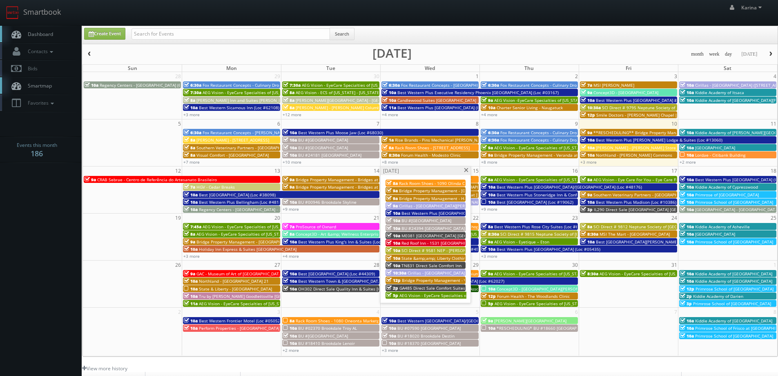
click at [43, 34] on span "Dashboard" at bounding box center [38, 34] width 29 height 7
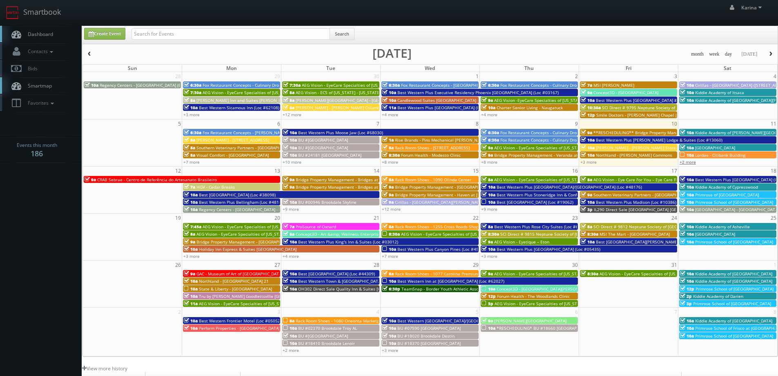
click at [691, 161] on link "+2 more" at bounding box center [688, 162] width 16 height 6
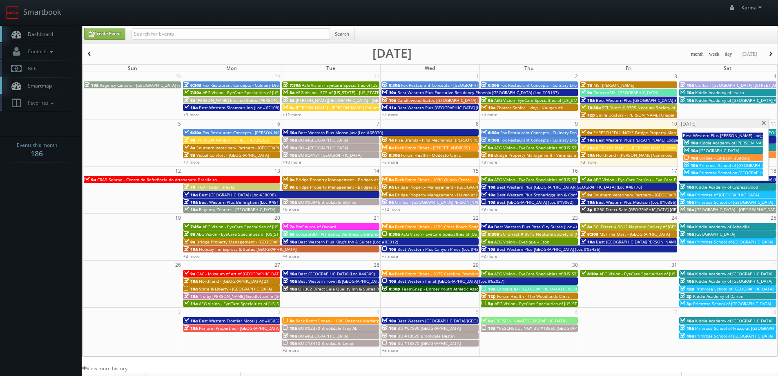
click at [714, 170] on span "Primrose School on [GEOGRAPHIC_DATA] - Nocatee *WEATHER RESCHEDULE*" at bounding box center [776, 173] width 152 height 6
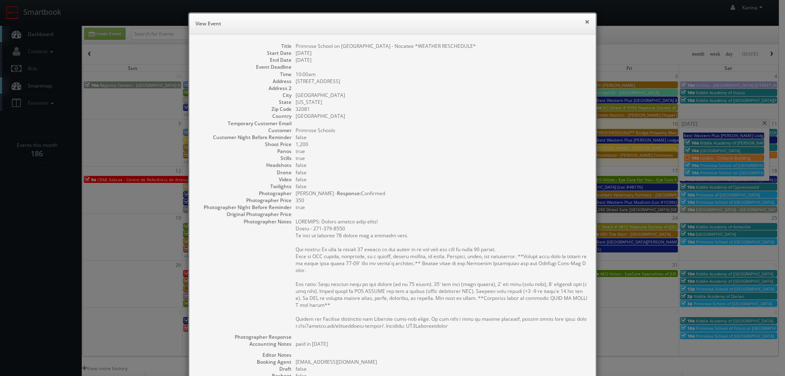
click at [584, 22] on button "×" at bounding box center [586, 22] width 5 height 6
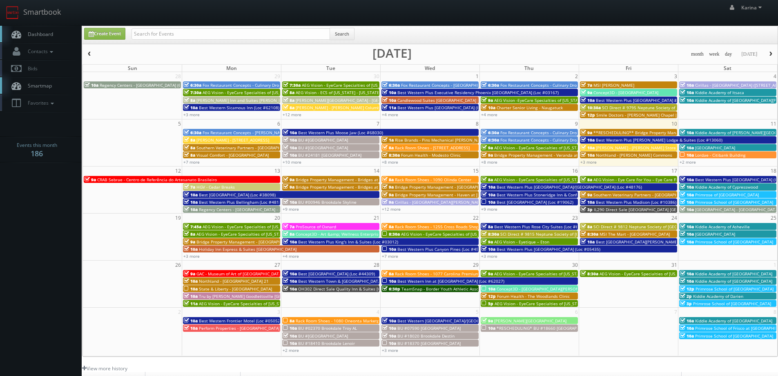
click at [42, 33] on span "Dashboard" at bounding box center [38, 34] width 29 height 7
click at [39, 36] on span "Dashboard" at bounding box center [38, 34] width 29 height 7
click at [395, 161] on link "+8 more" at bounding box center [390, 162] width 16 height 6
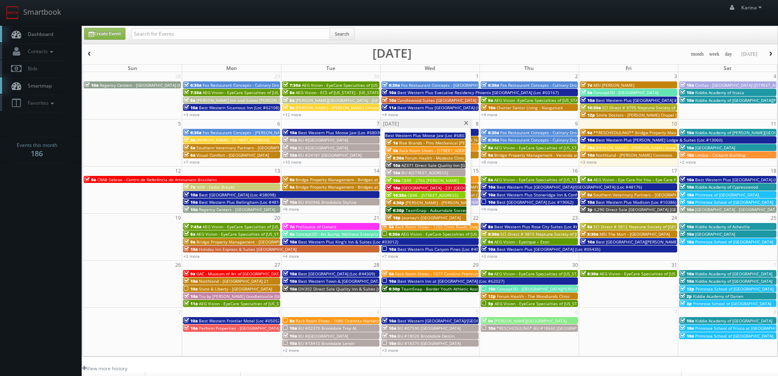
click at [430, 203] on span "[PERSON_NAME] - [PERSON_NAME]" at bounding box center [440, 202] width 68 height 6
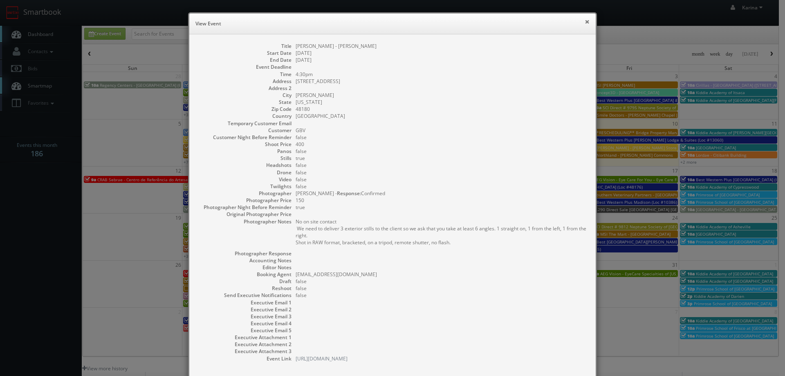
click at [584, 22] on button "×" at bounding box center [586, 22] width 5 height 6
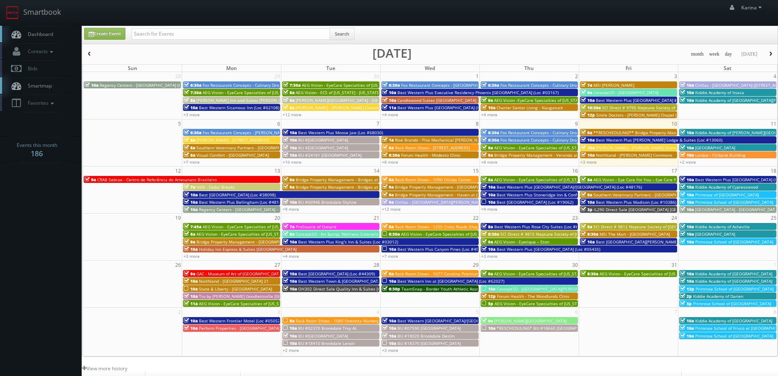
click at [38, 35] on span "Dashboard" at bounding box center [38, 34] width 29 height 7
click at [36, 33] on span "Dashboard" at bounding box center [38, 34] width 29 height 7
click at [773, 53] on span "button" at bounding box center [771, 53] width 6 height 5
